Goal: Information Seeking & Learning: Learn about a topic

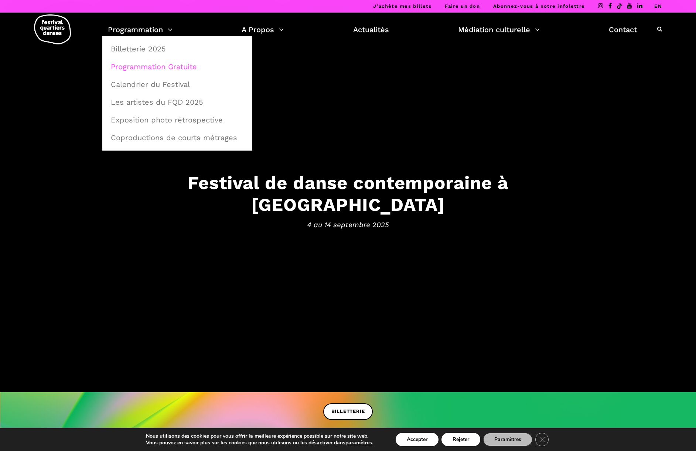
click at [146, 65] on link "Programmation Gratuite" at bounding box center [177, 66] width 142 height 17
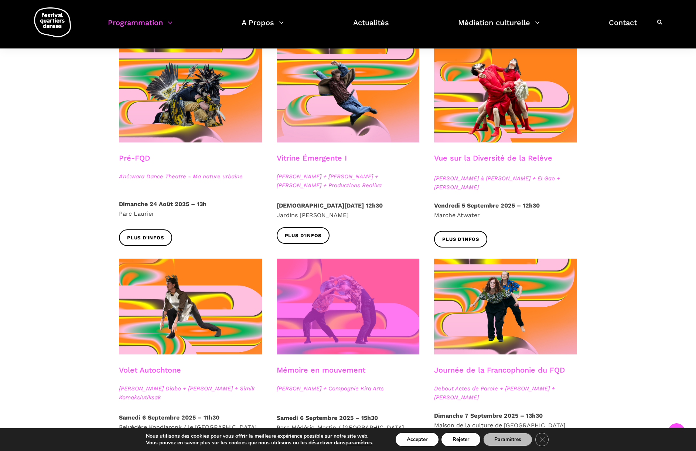
scroll to position [187, 0]
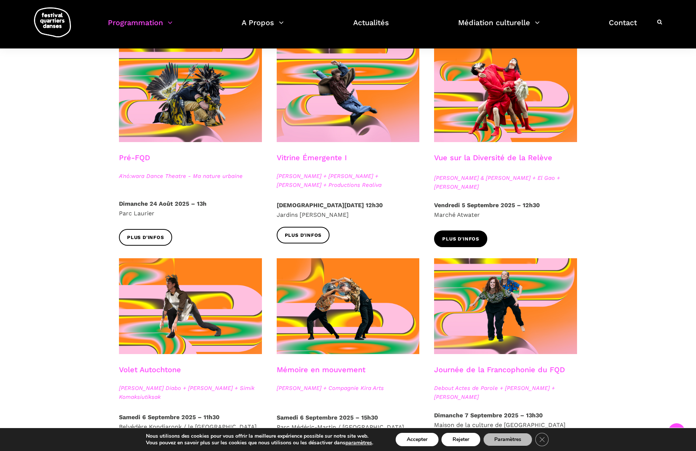
click at [458, 238] on span "Plus d'infos" at bounding box center [460, 239] width 37 height 8
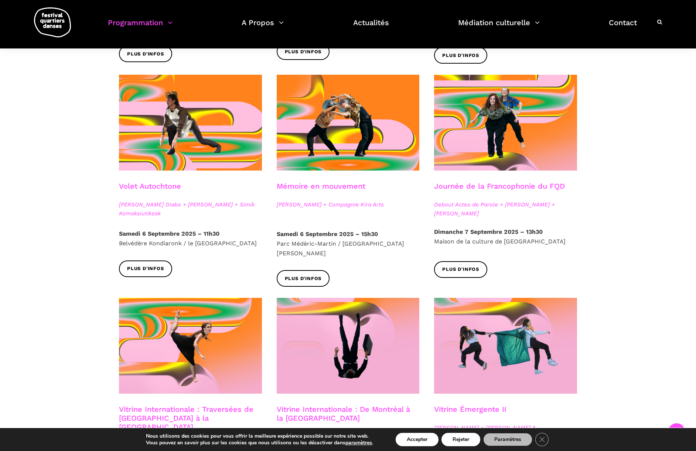
scroll to position [386, 0]
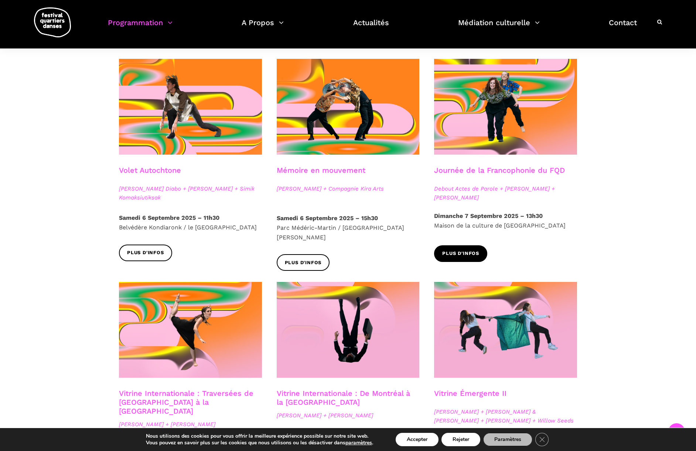
click at [457, 252] on span "Plus d'infos" at bounding box center [460, 253] width 37 height 8
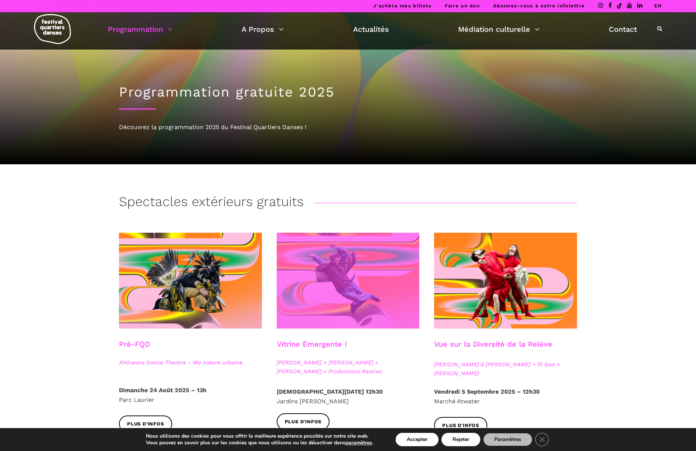
scroll to position [4, 0]
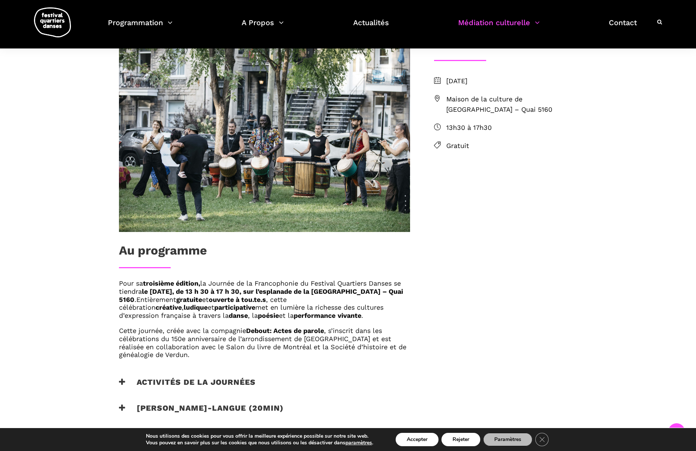
scroll to position [230, 0]
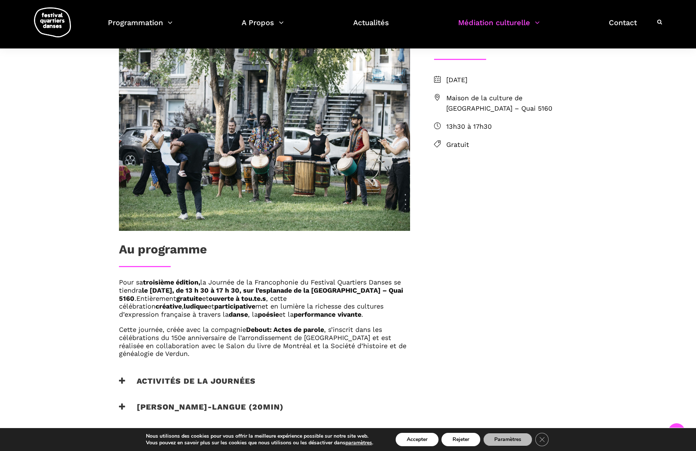
click at [153, 376] on h3 "Activités de la journées" at bounding box center [187, 385] width 137 height 18
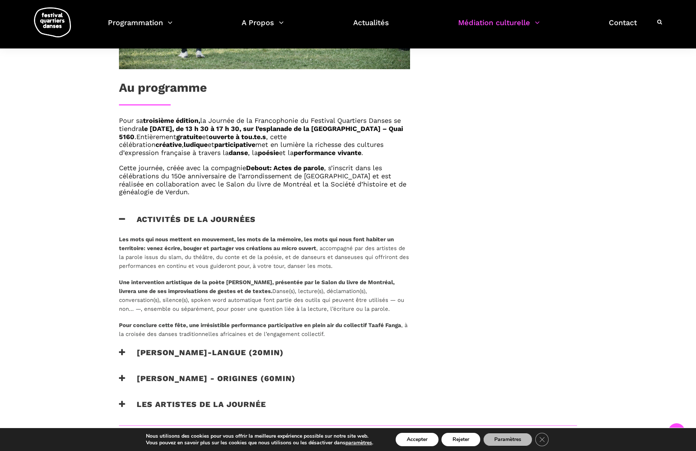
scroll to position [392, 0]
click at [127, 214] on h3 "Activités de la journées" at bounding box center [187, 223] width 137 height 18
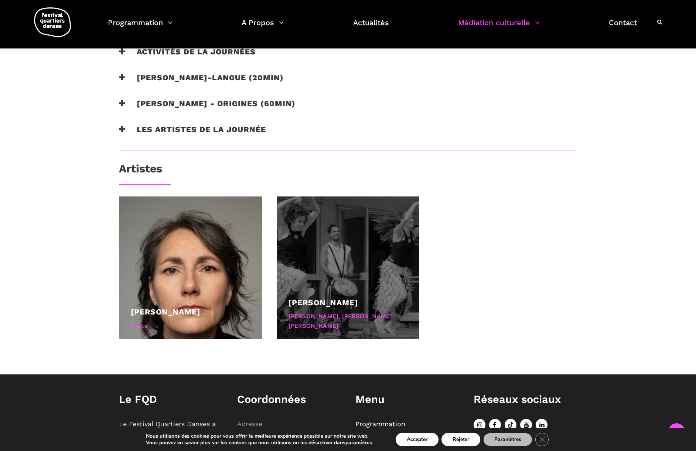
scroll to position [560, 0]
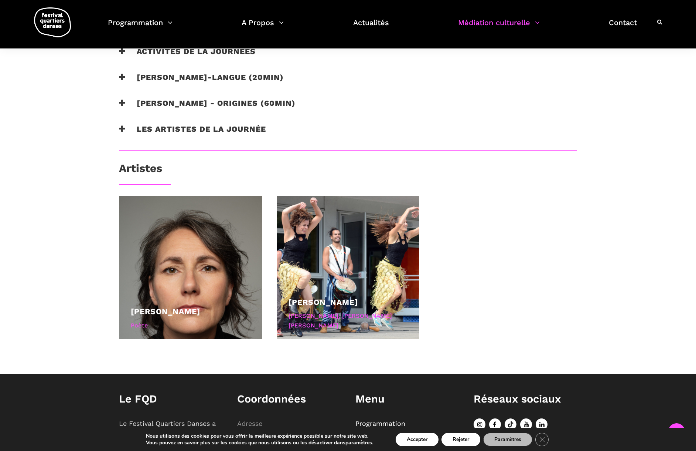
click at [122, 125] on icon at bounding box center [122, 129] width 7 height 8
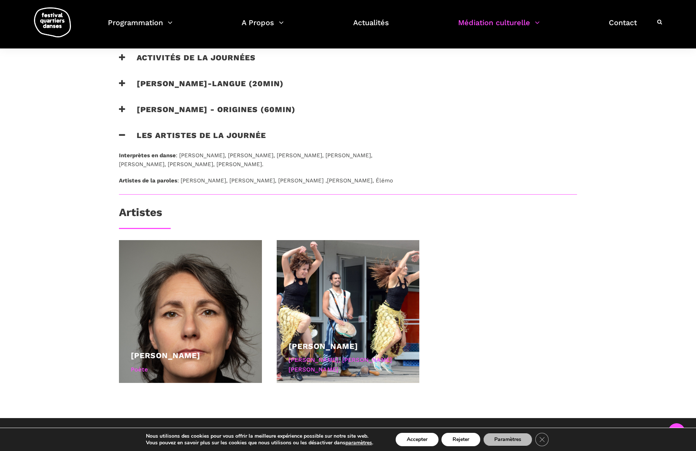
scroll to position [541, 0]
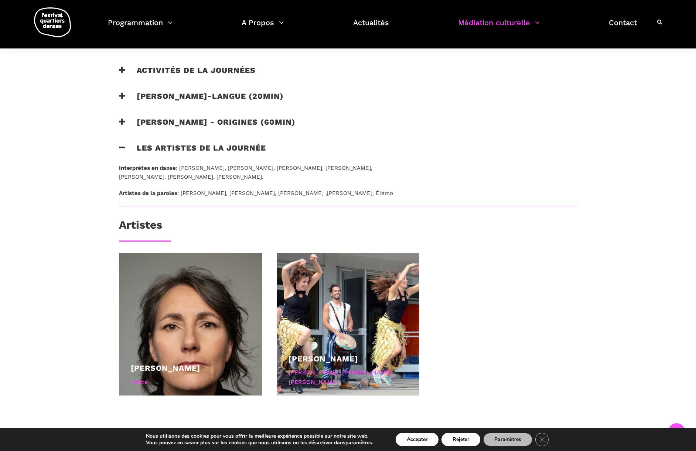
click at [125, 119] on icon at bounding box center [122, 122] width 7 height 8
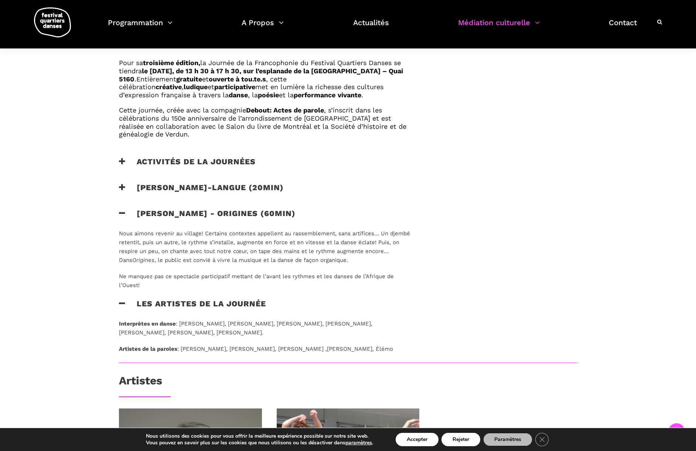
scroll to position [447, 0]
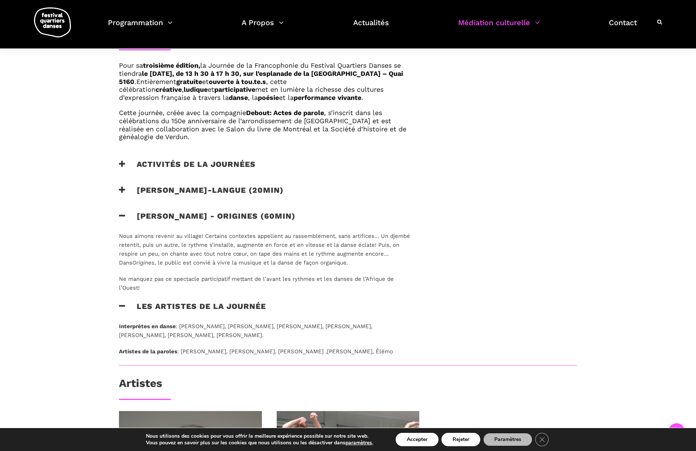
drag, startPoint x: 117, startPoint y: 210, endPoint x: 152, endPoint y: 196, distance: 37.5
click at [122, 208] on div "Au programme Pour sa troisième édition, la Journée de la Francophonie du Festiv…" at bounding box center [265, 92] width 306 height 545
click at [119, 212] on icon at bounding box center [122, 216] width 7 height 8
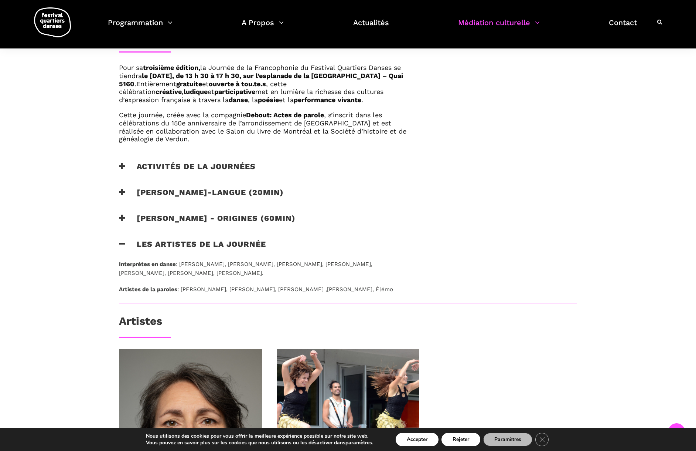
click at [180, 187] on h3 "[PERSON_NAME]-langue (20min)" at bounding box center [201, 196] width 165 height 18
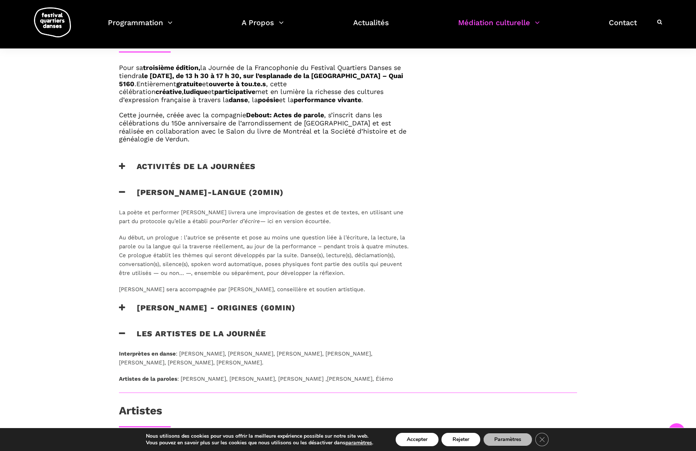
scroll to position [450, 0]
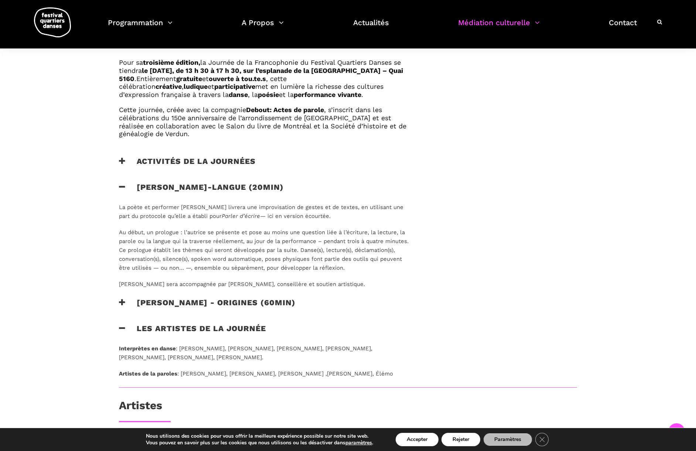
click at [123, 183] on icon at bounding box center [122, 187] width 7 height 8
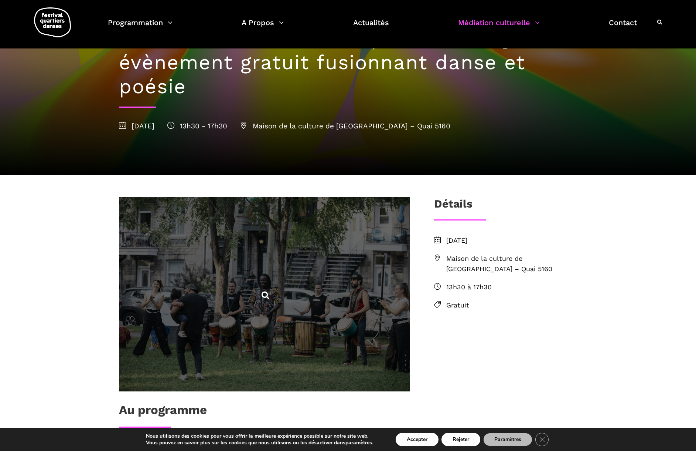
scroll to position [69, 0]
click at [268, 291] on icon at bounding box center [265, 294] width 9 height 9
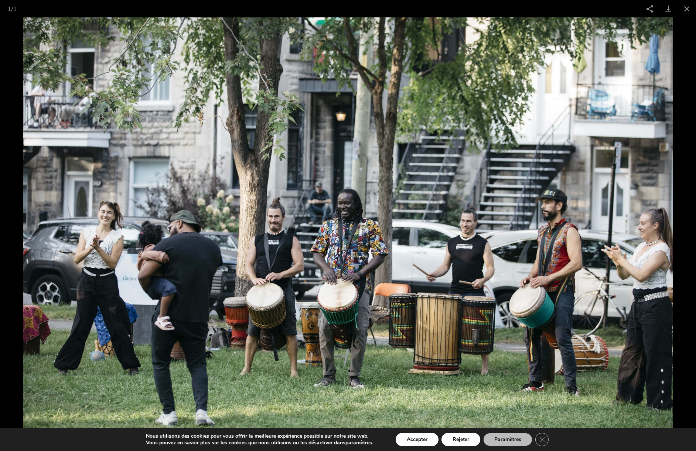
scroll to position [163, 0]
click at [545, 438] on icon "Close GDPR Cookie Banner" at bounding box center [542, 438] width 13 height 11
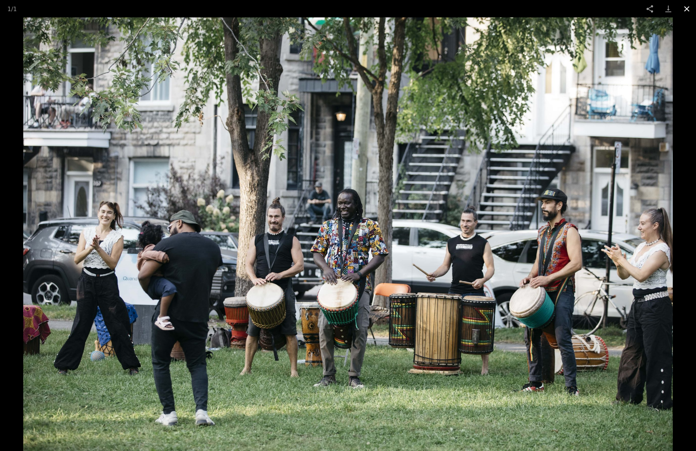
click at [687, 10] on button "Close gallery" at bounding box center [687, 8] width 18 height 17
